Goal: Transaction & Acquisition: Purchase product/service

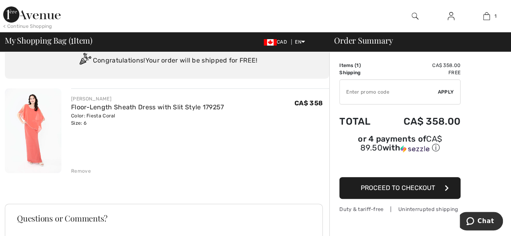
scroll to position [43, 0]
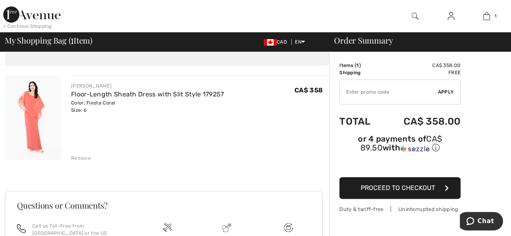
click at [36, 139] on img at bounding box center [33, 118] width 57 height 85
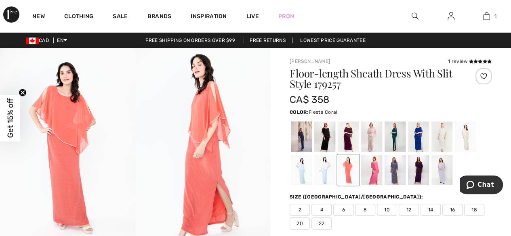
click at [61, 143] on img at bounding box center [67, 149] width 135 height 203
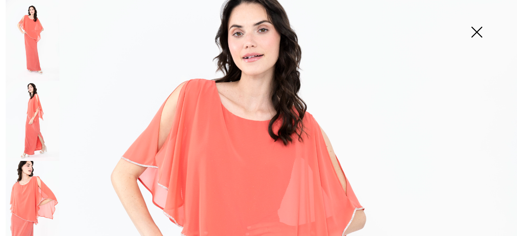
scroll to position [64, 0]
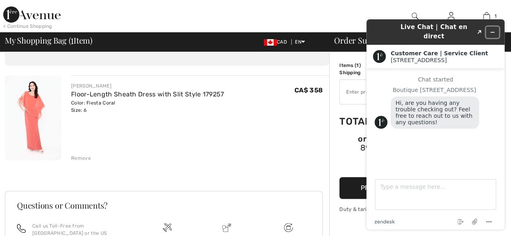
click at [492, 29] on icon "Minimize widget" at bounding box center [492, 32] width 6 height 6
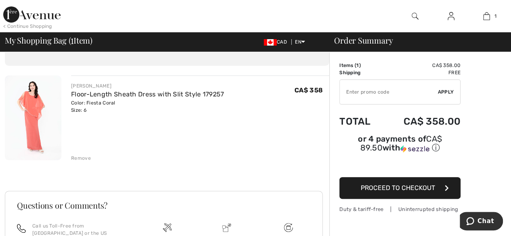
click at [391, 177] on button "Proceed to Checkout" at bounding box center [399, 188] width 121 height 22
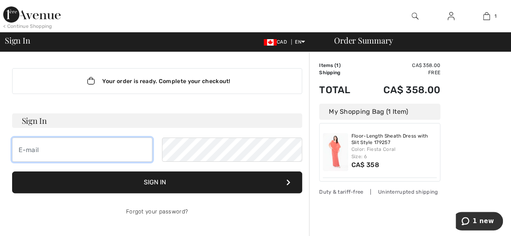
click at [67, 154] on input "email" at bounding box center [82, 150] width 140 height 24
type input "[EMAIL_ADDRESS][DOMAIN_NAME]"
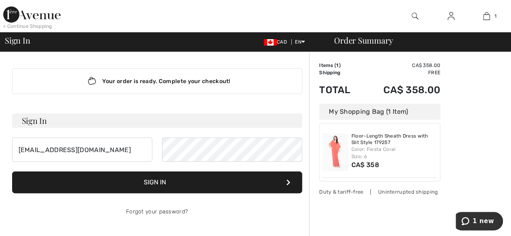
click at [221, 175] on button "Sign In" at bounding box center [157, 183] width 290 height 22
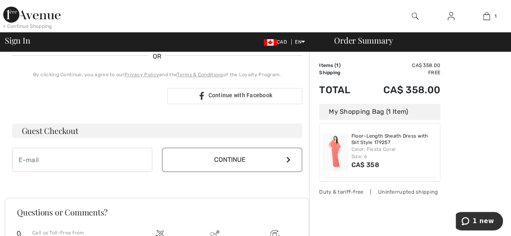
scroll to position [191, 0]
click at [118, 166] on input "email" at bounding box center [82, 160] width 140 height 24
click at [193, 150] on button "Continue" at bounding box center [232, 160] width 140 height 24
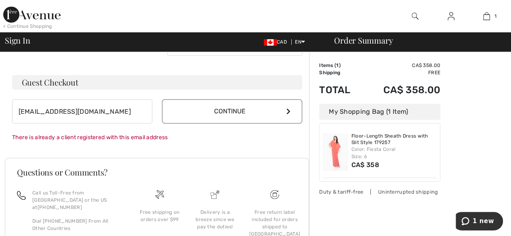
scroll to position [232, 0]
click at [181, 195] on div "Free shipping on orders over $99" at bounding box center [159, 231] width 55 height 86
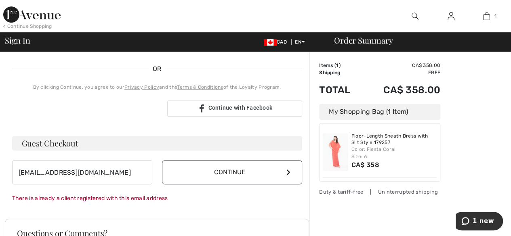
scroll to position [179, 0]
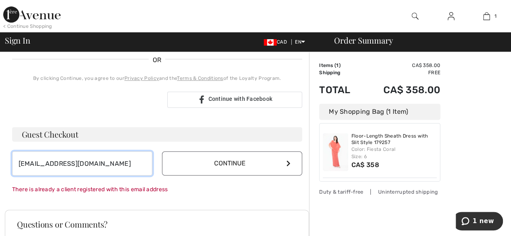
click at [66, 162] on input "[EMAIL_ADDRESS][DOMAIN_NAME]" at bounding box center [82, 163] width 140 height 24
type input "[EMAIL_ADDRESS][DOMAIN_NAME]"
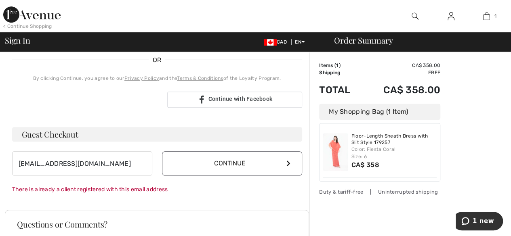
click at [194, 168] on button "Continue" at bounding box center [232, 163] width 140 height 24
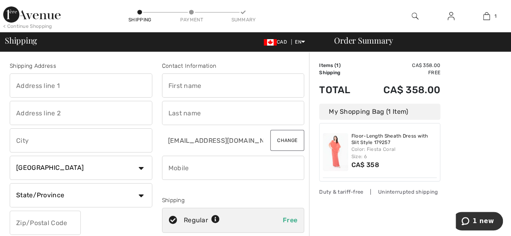
click at [65, 97] on div "Shipping Address Country Canada United States Afghanistan Aland Islands Albania…" at bounding box center [81, 163] width 152 height 203
click at [60, 94] on input "text" at bounding box center [81, 85] width 143 height 24
type input "[STREET_ADDRESS][PERSON_NAME]"
click at [176, 91] on input "text" at bounding box center [233, 85] width 143 height 24
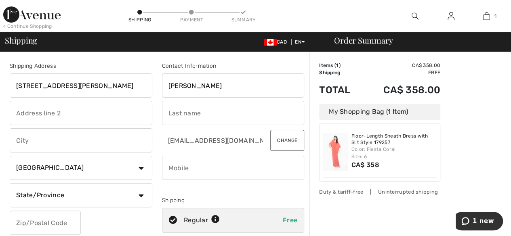
type input "Elene"
click at [183, 109] on input "text" at bounding box center [233, 113] width 143 height 24
type input "Santos"
click at [82, 145] on input "text" at bounding box center [81, 140] width 143 height 24
type input "Scrborough"
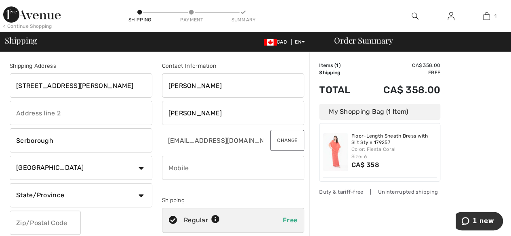
click at [84, 166] on select "Country Canada United States Afghanistan Aland Islands Albania Algeria American…" at bounding box center [81, 168] width 143 height 24
click at [74, 192] on select "State/Province Alberta British Columbia Manitoba New Brunswick Newfoundland and…" at bounding box center [81, 195] width 143 height 24
select select "ON"
click at [10, 183] on select "State/Province Alberta British Columbia Manitoba New Brunswick Newfoundland and…" at bounding box center [81, 195] width 143 height 24
click at [48, 229] on input "text" at bounding box center [45, 223] width 71 height 24
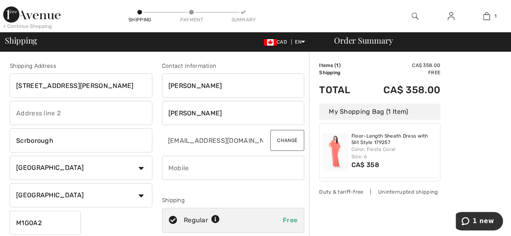
type input "M1G0A2"
click at [190, 163] on input "phone" at bounding box center [233, 168] width 143 height 24
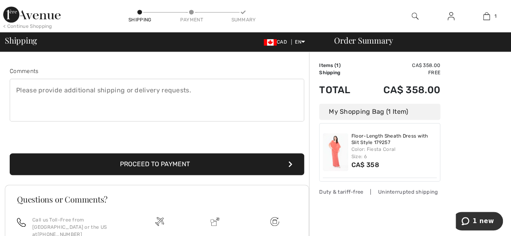
scroll to position [208, 0]
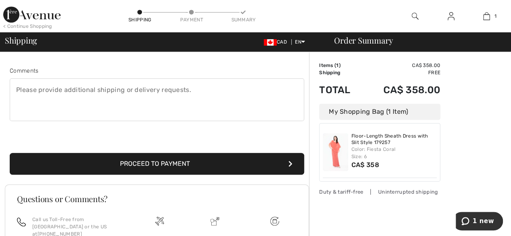
type input "6477031852"
drag, startPoint x: 256, startPoint y: 162, endPoint x: 226, endPoint y: 143, distance: 35.2
click at [226, 143] on div "Proceed to Payment" at bounding box center [157, 154] width 304 height 41
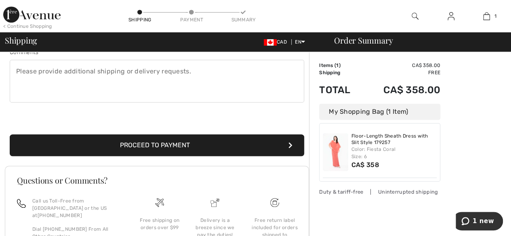
scroll to position [227, 0]
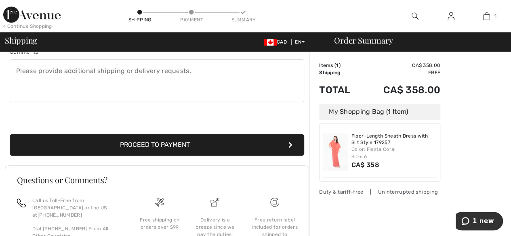
click at [208, 140] on button "Proceed to Payment" at bounding box center [157, 145] width 294 height 22
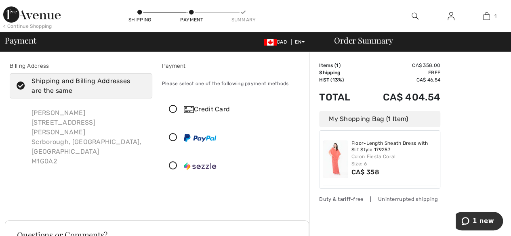
click at [174, 108] on icon at bounding box center [172, 109] width 21 height 8
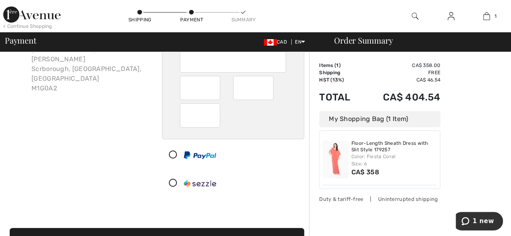
scroll to position [95, 0]
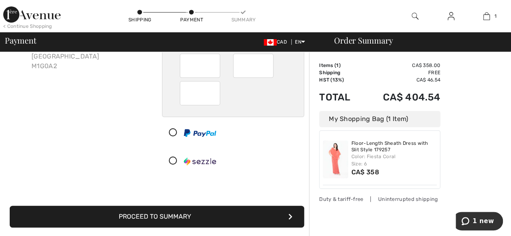
click at [225, 220] on button "Proceed to Summary" at bounding box center [157, 217] width 294 height 22
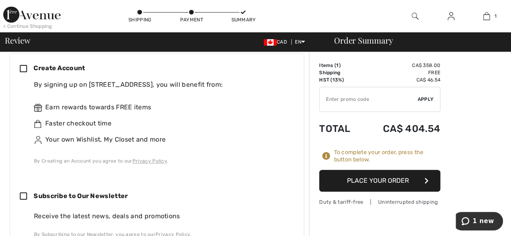
scroll to position [243, 0]
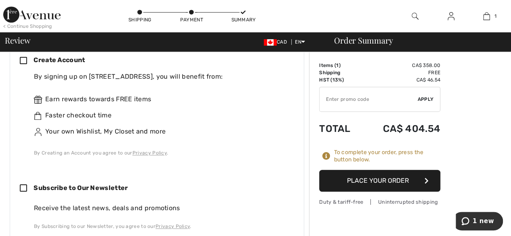
click at [359, 181] on button "Place Your Order" at bounding box center [379, 181] width 121 height 22
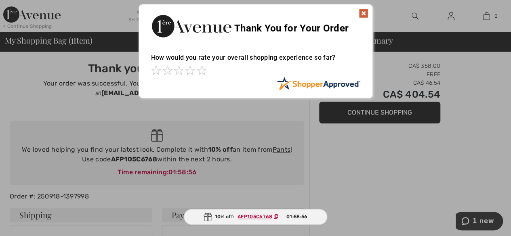
click at [363, 13] on img at bounding box center [364, 13] width 10 height 10
